Goal: Task Accomplishment & Management: Manage account settings

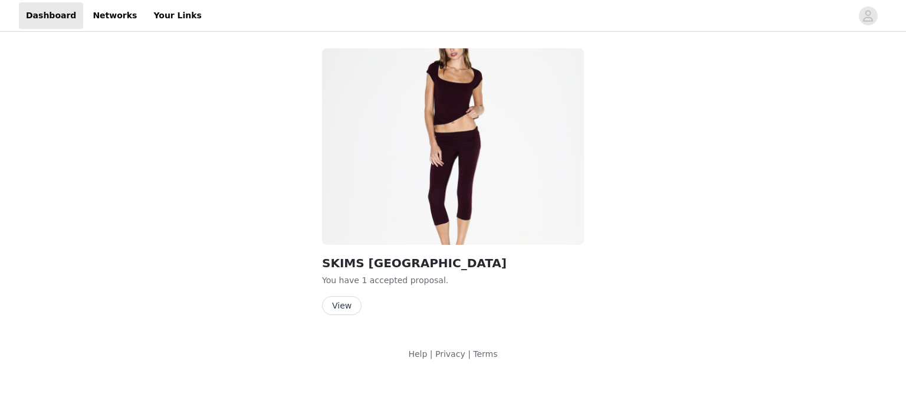
click at [347, 295] on div "SKIMS COTTON JERSEY You have 1 accepted proposal . View" at bounding box center [453, 284] width 262 height 61
click at [346, 301] on button "View" at bounding box center [342, 305] width 40 height 19
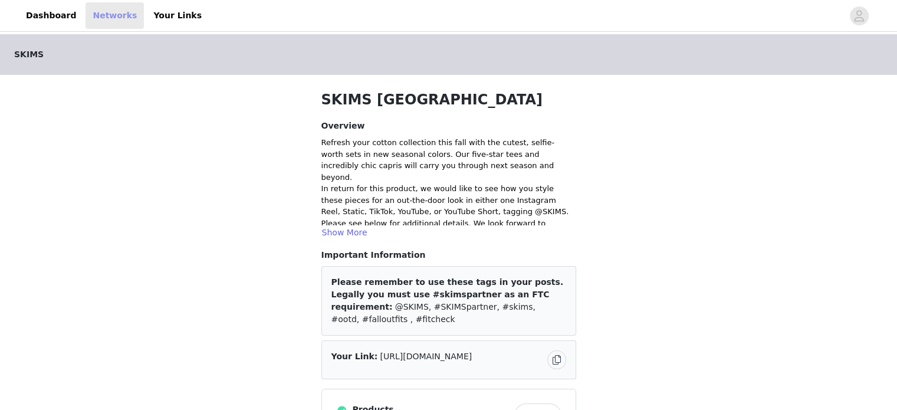
click at [93, 19] on link "Networks" at bounding box center [115, 15] width 58 height 27
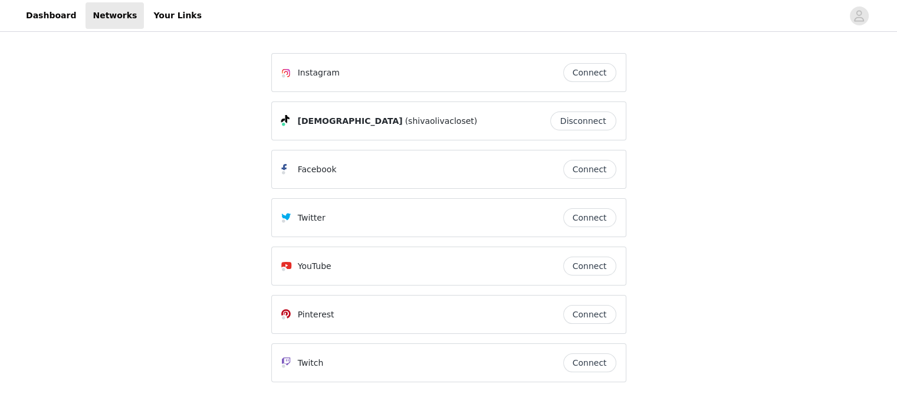
click at [603, 125] on button "Disconnect" at bounding box center [583, 120] width 66 height 19
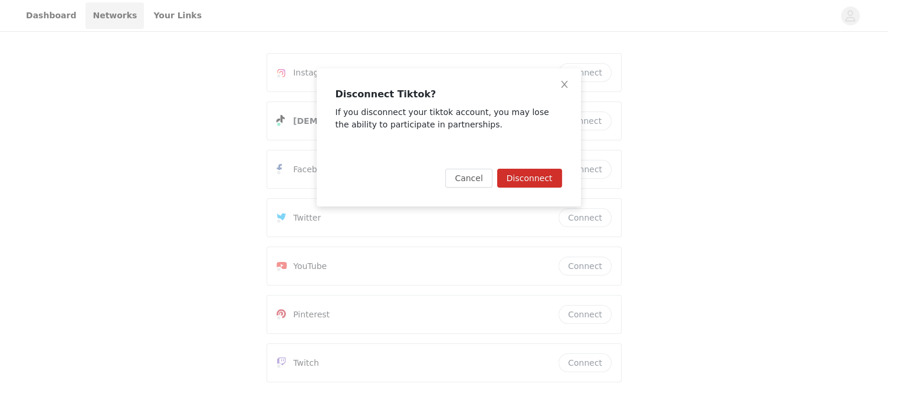
click at [551, 177] on button "Disconnect" at bounding box center [529, 178] width 65 height 19
